Goal: Find specific page/section: Find specific page/section

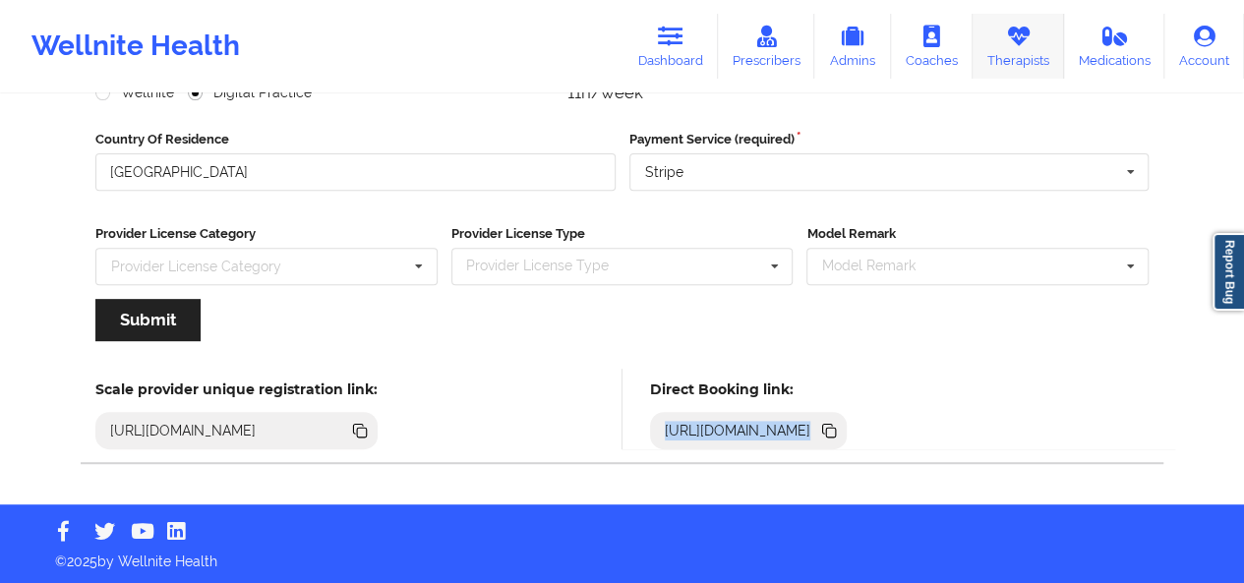
click at [1035, 32] on link "Therapists" at bounding box center [1018, 46] width 91 height 65
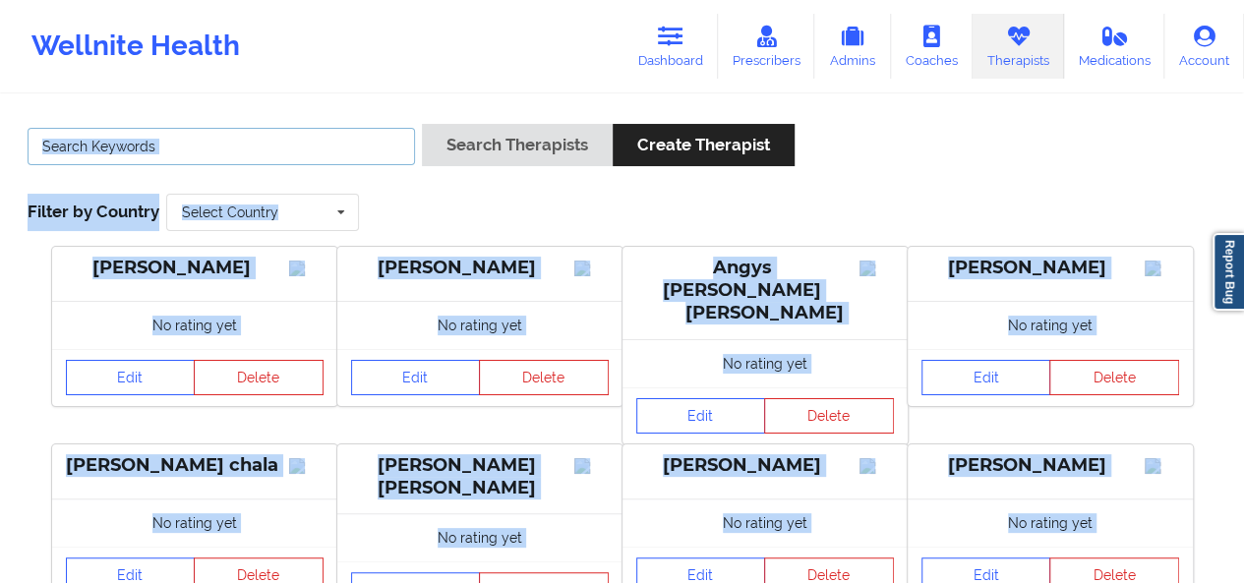
click at [278, 150] on input "text" at bounding box center [221, 146] width 387 height 37
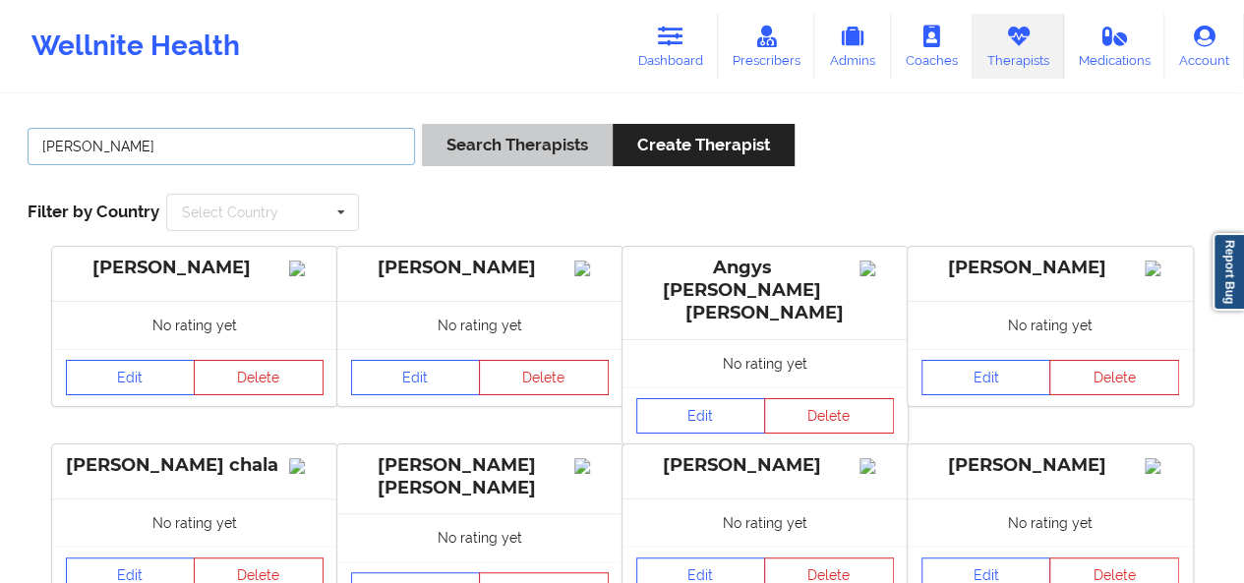
type input "[PERSON_NAME]"
click at [561, 153] on button "Search Therapists" at bounding box center [517, 145] width 191 height 42
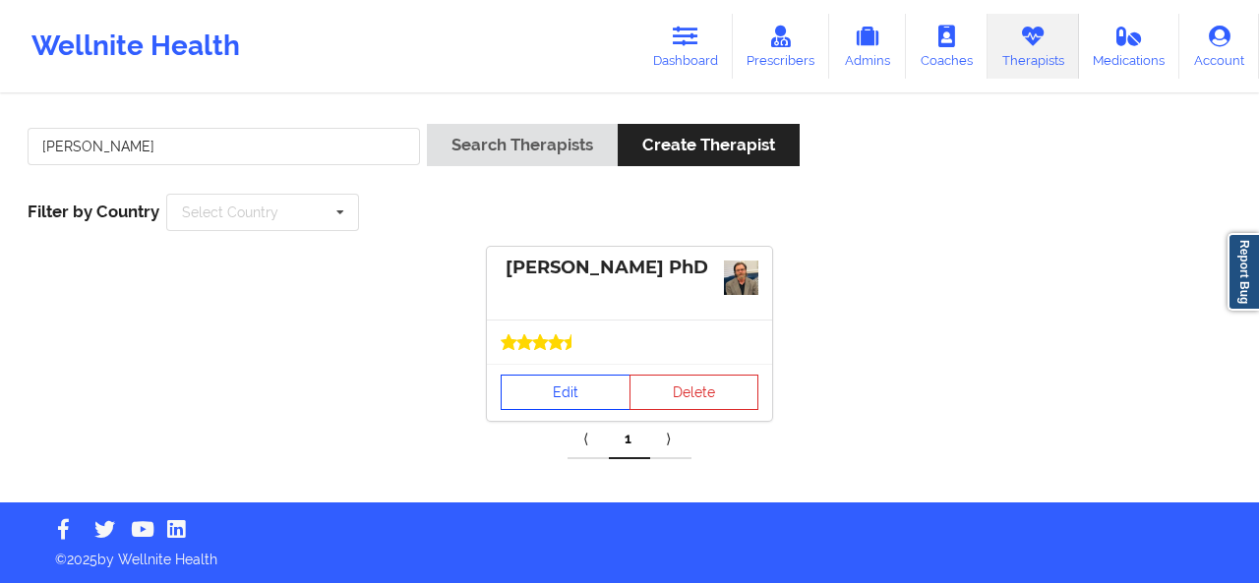
click at [570, 379] on link "Edit" at bounding box center [566, 392] width 130 height 35
